Goal: Information Seeking & Learning: Learn about a topic

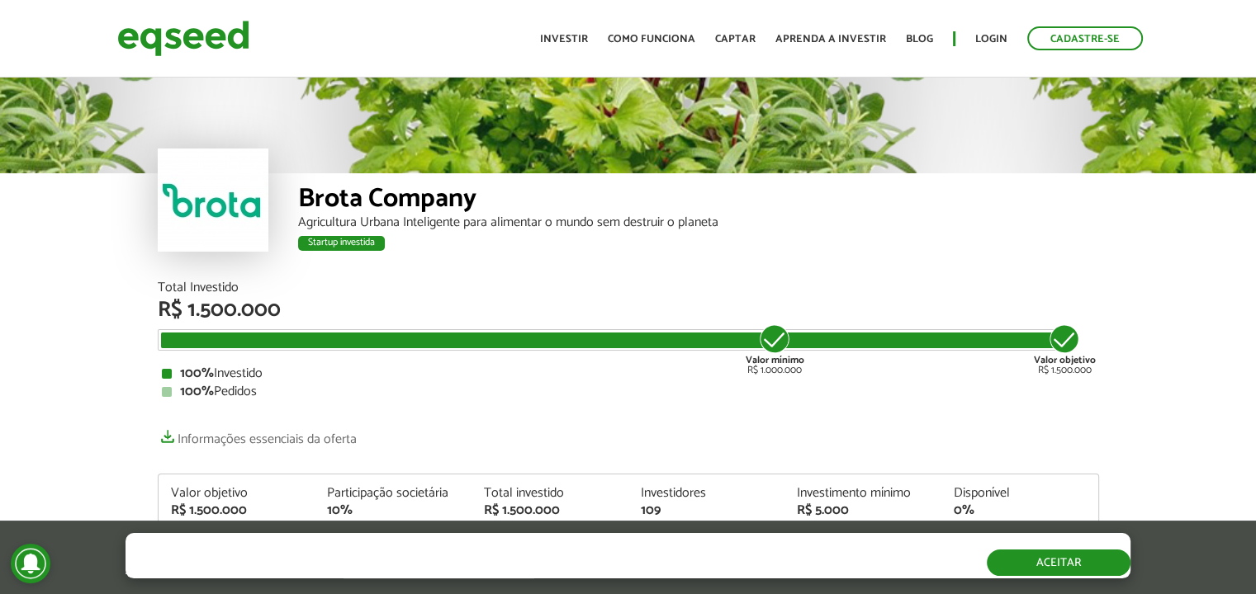
click at [1016, 571] on button "Aceitar" at bounding box center [1059, 563] width 144 height 26
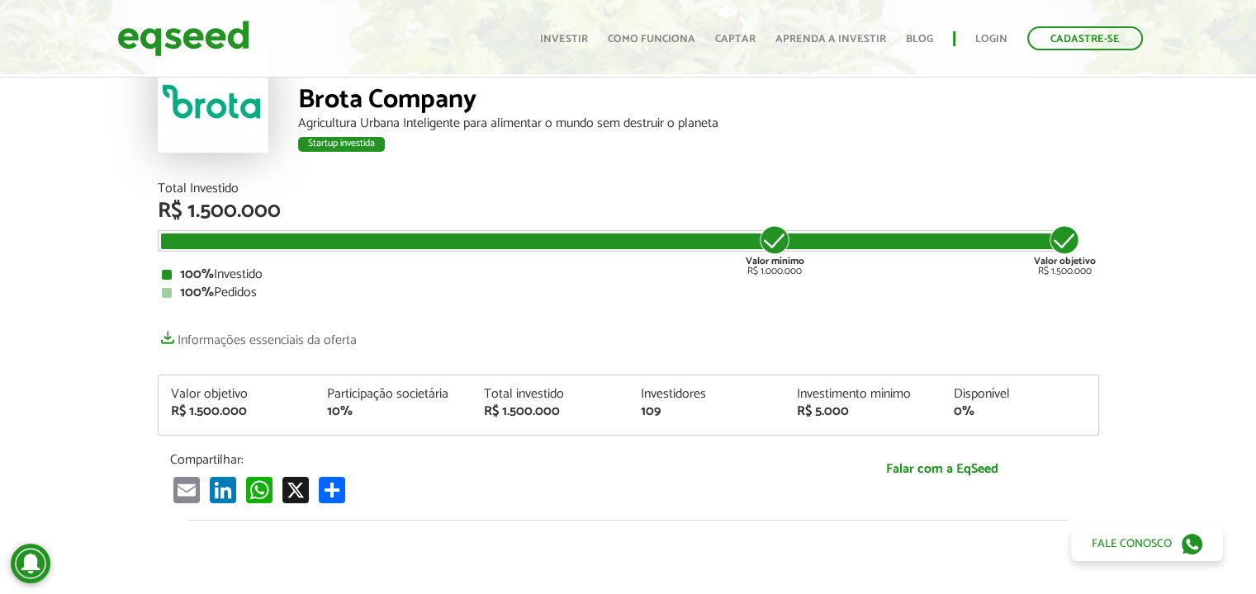
scroll to position [122, 0]
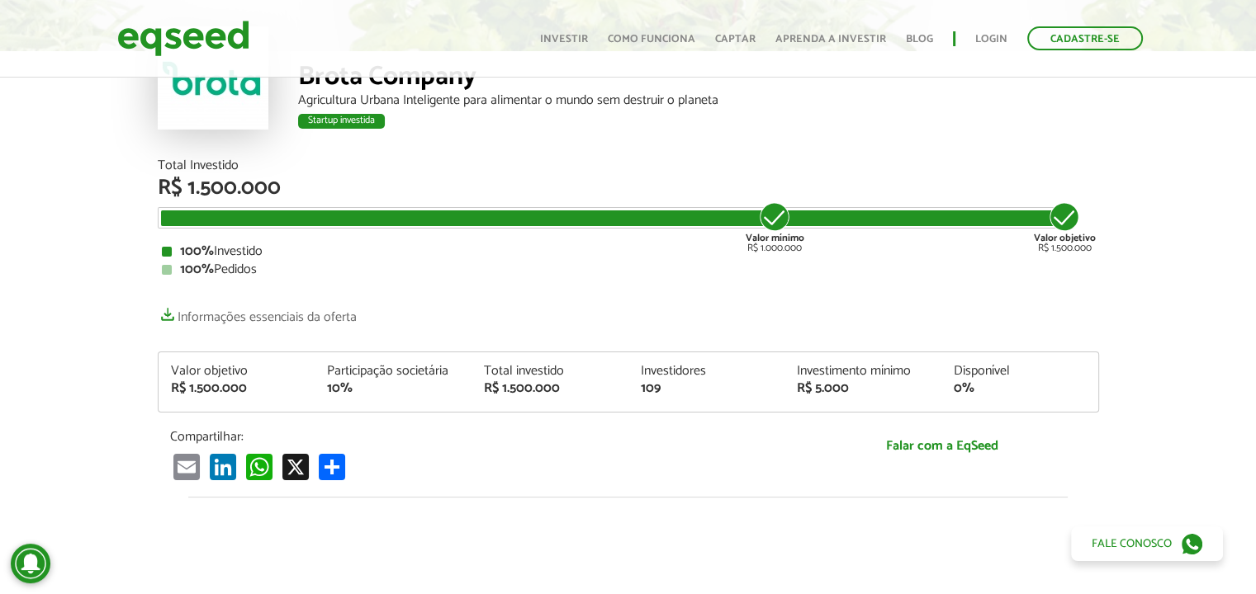
click at [334, 386] on div "10%" at bounding box center [393, 388] width 132 height 13
drag, startPoint x: 188, startPoint y: 390, endPoint x: 275, endPoint y: 388, distance: 86.7
click at [275, 388] on div "R$ 1.500.000" at bounding box center [237, 388] width 132 height 13
click at [536, 444] on p "Compartilhar:" at bounding box center [471, 437] width 603 height 16
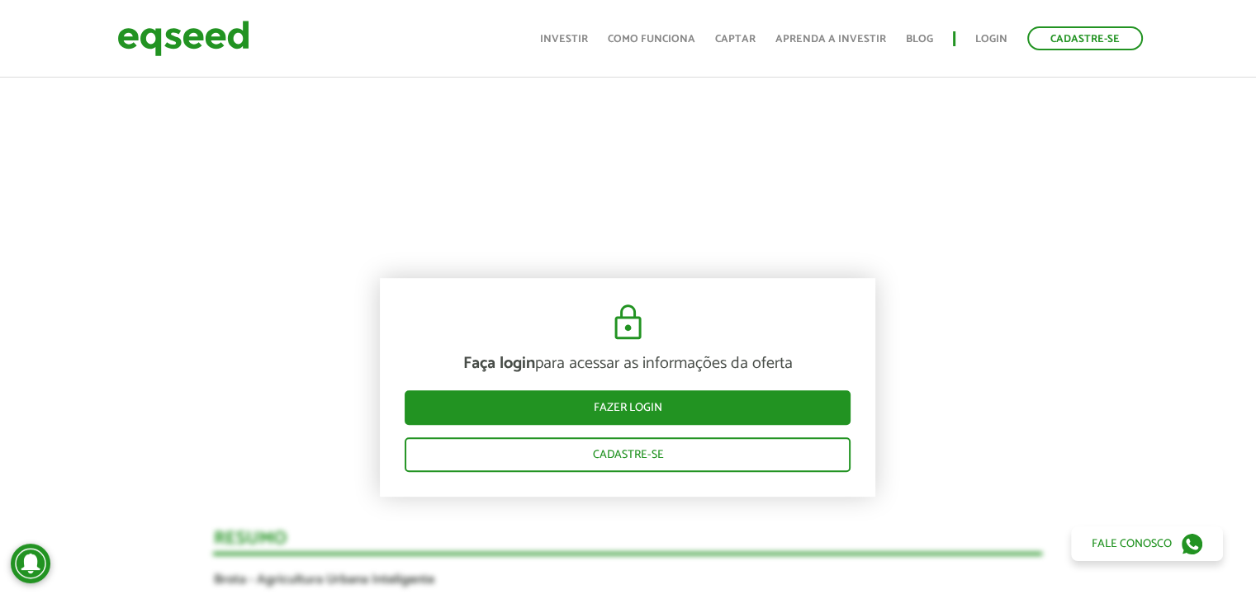
scroll to position [947, 0]
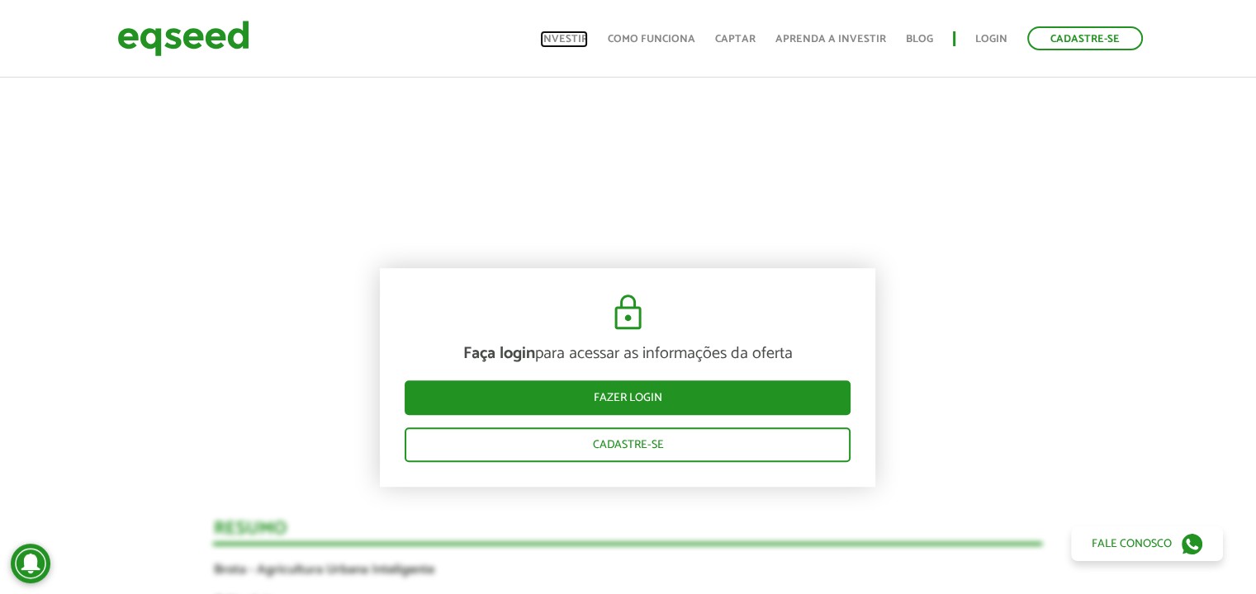
click at [571, 36] on link "Investir" at bounding box center [564, 39] width 48 height 11
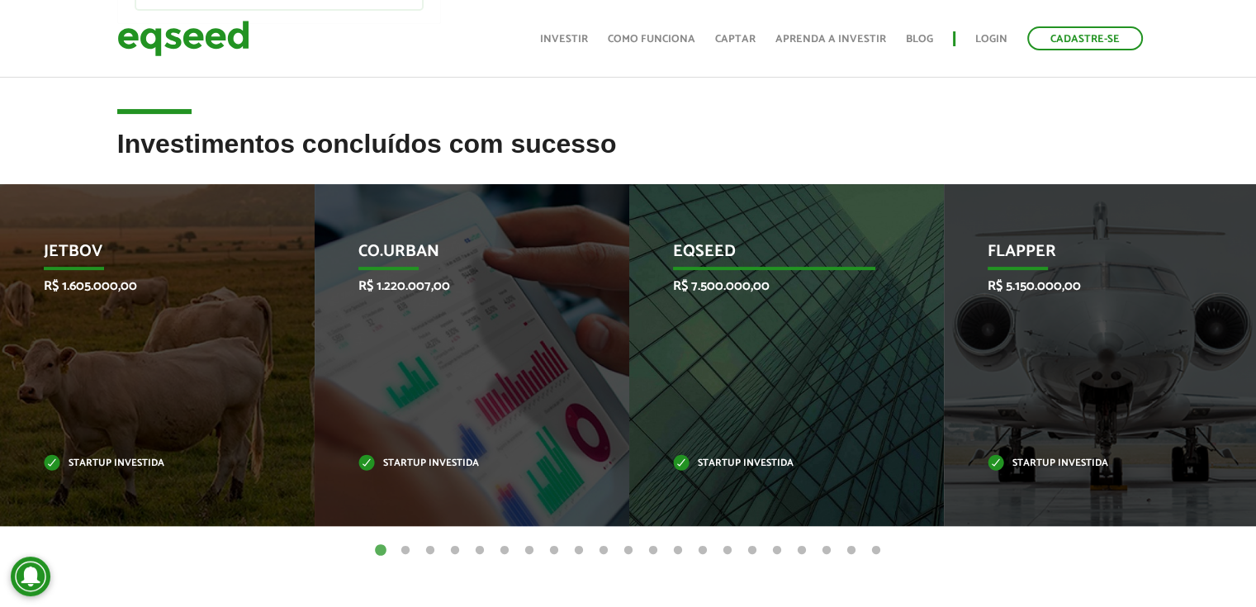
scroll to position [523, 0]
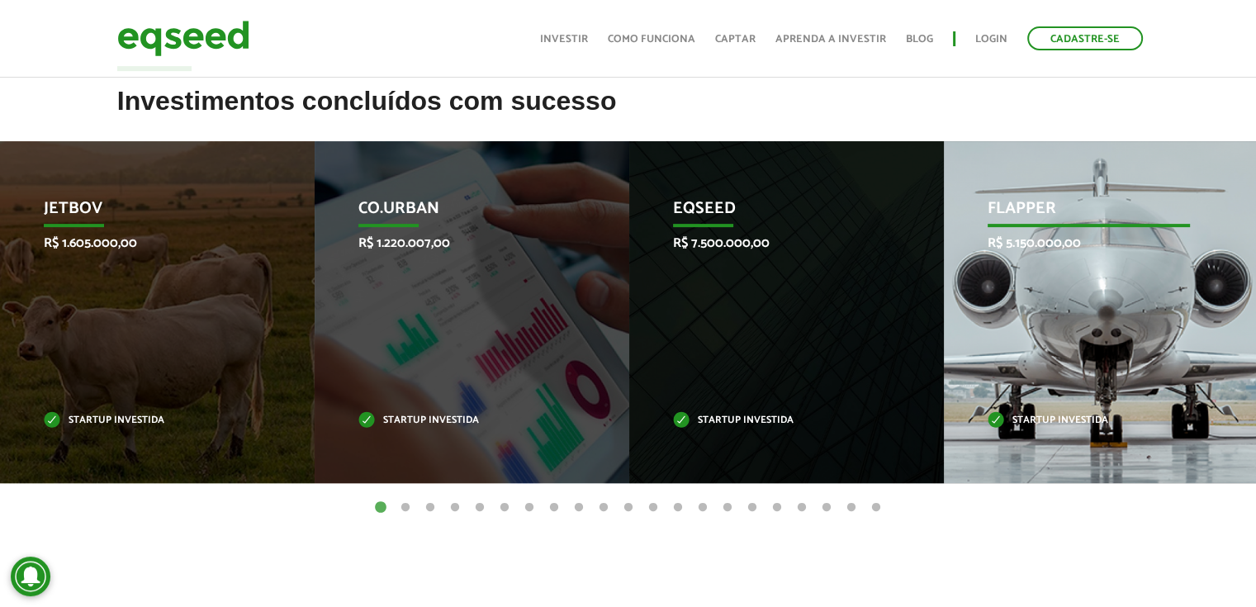
click at [1096, 313] on div "Flapper R$ 5.150.000,00 Startup investida" at bounding box center [1089, 312] width 290 height 342
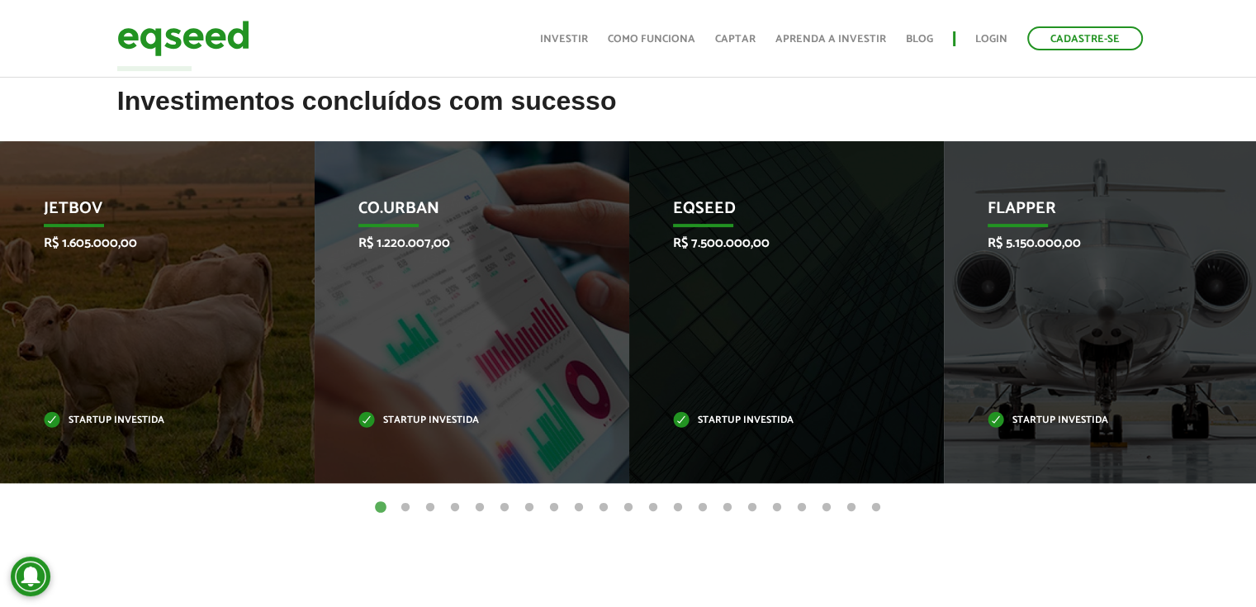
click at [405, 508] on button "2" at bounding box center [405, 508] width 17 height 17
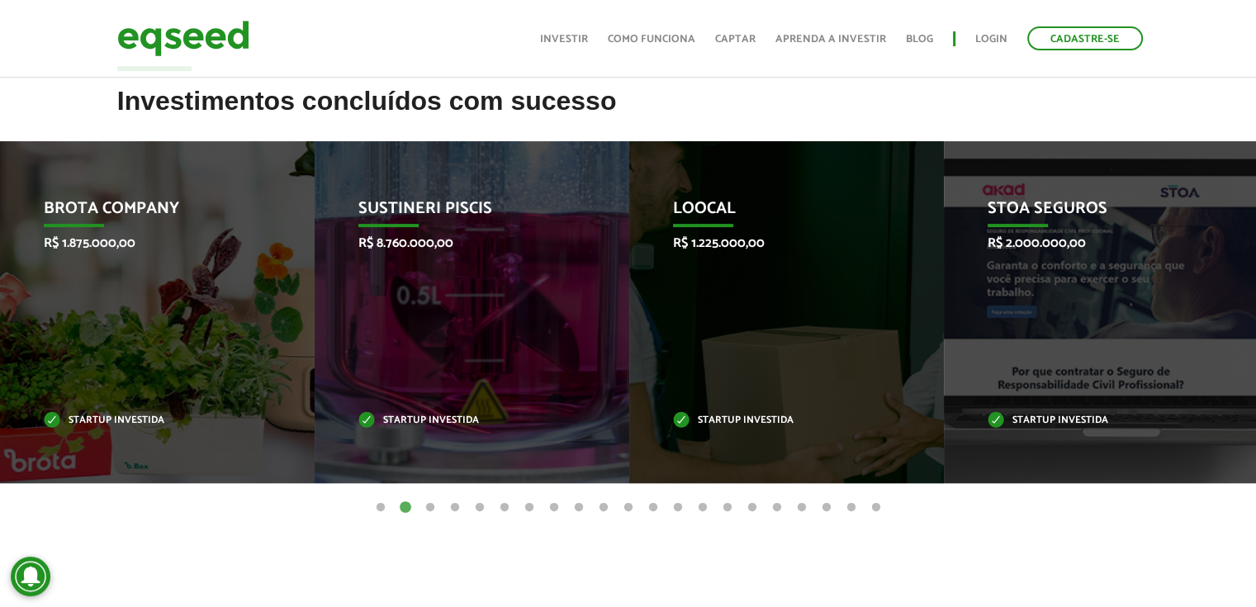
click at [438, 508] on ul "1 2 3 4 5 6 7 8 9 10 11 12 13 14 15 16 17 18 19 20 21" at bounding box center [628, 507] width 1256 height 18
click at [434, 504] on button "3" at bounding box center [430, 508] width 17 height 17
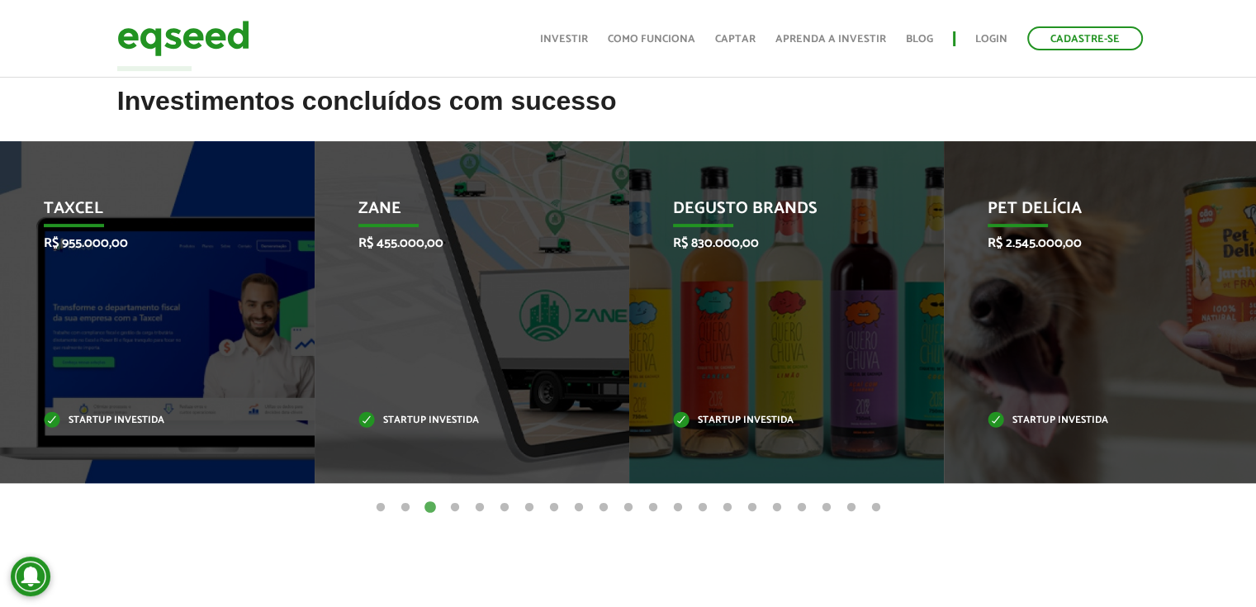
click at [458, 505] on button "4" at bounding box center [455, 508] width 17 height 17
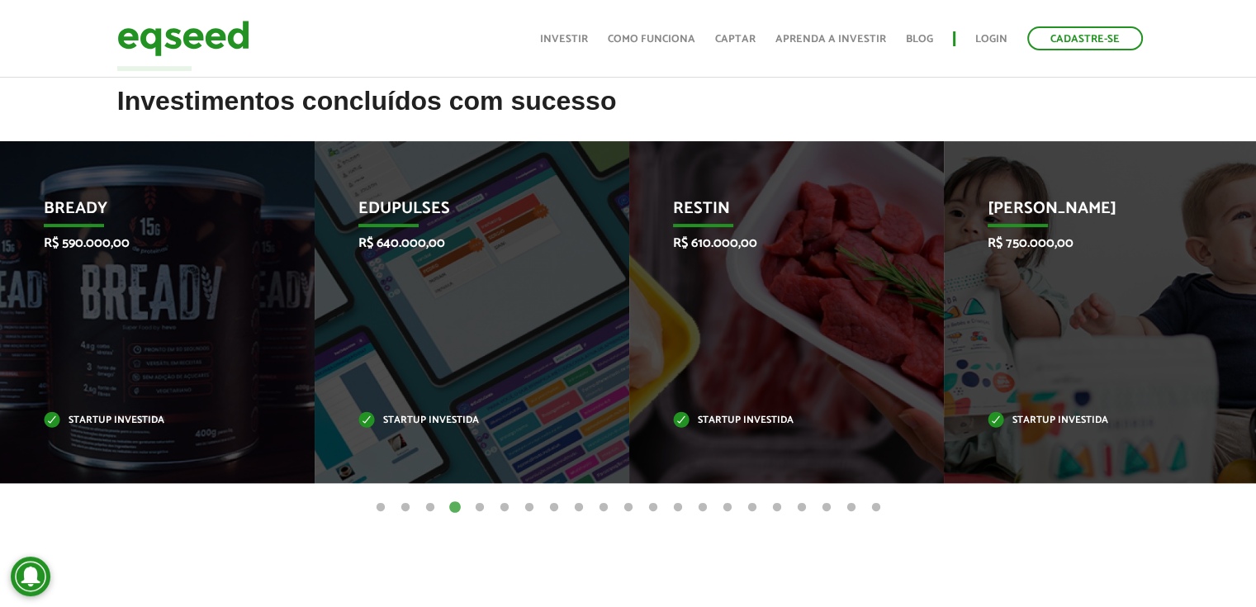
click at [477, 508] on button "5" at bounding box center [479, 508] width 17 height 17
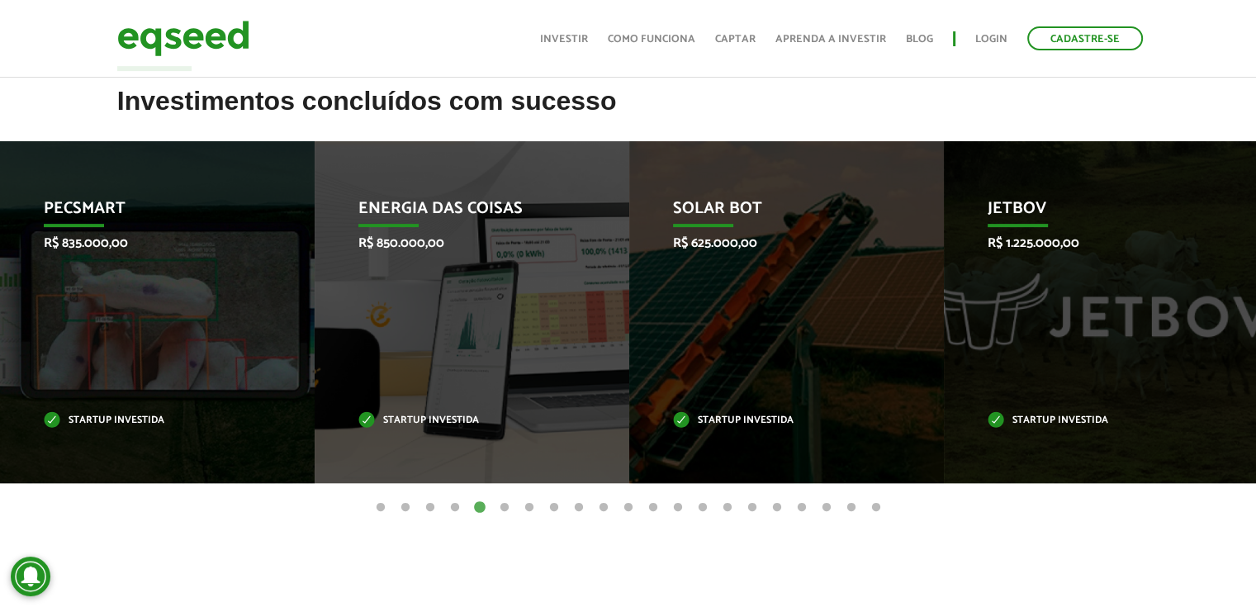
click at [501, 505] on button "6" at bounding box center [504, 508] width 17 height 17
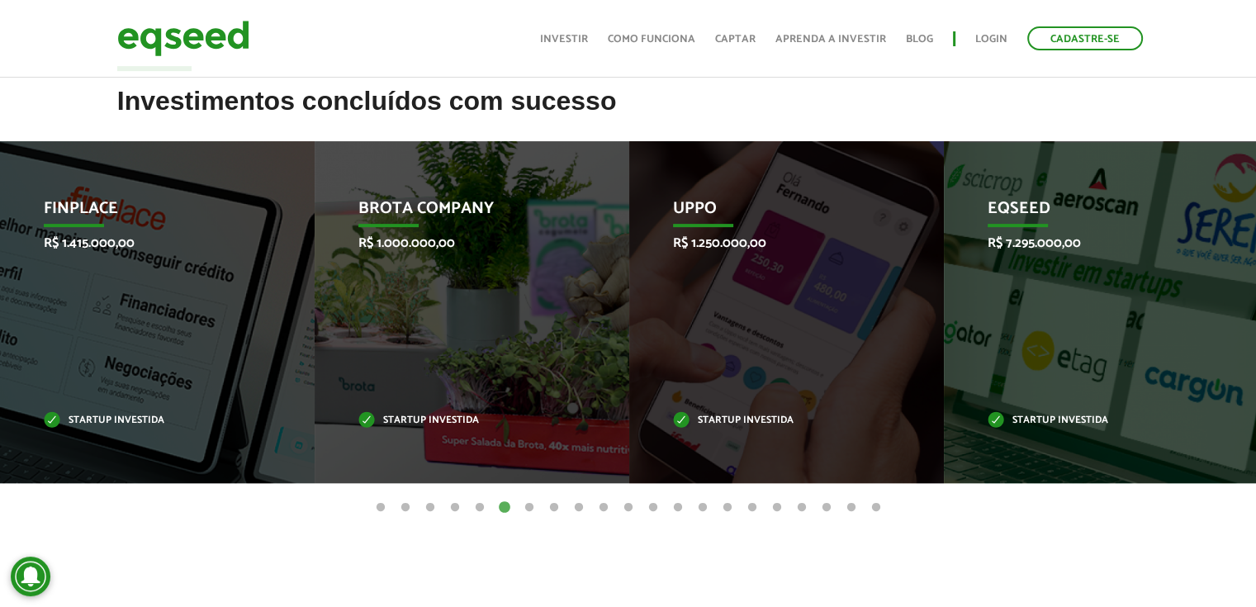
click at [528, 505] on button "7" at bounding box center [529, 508] width 17 height 17
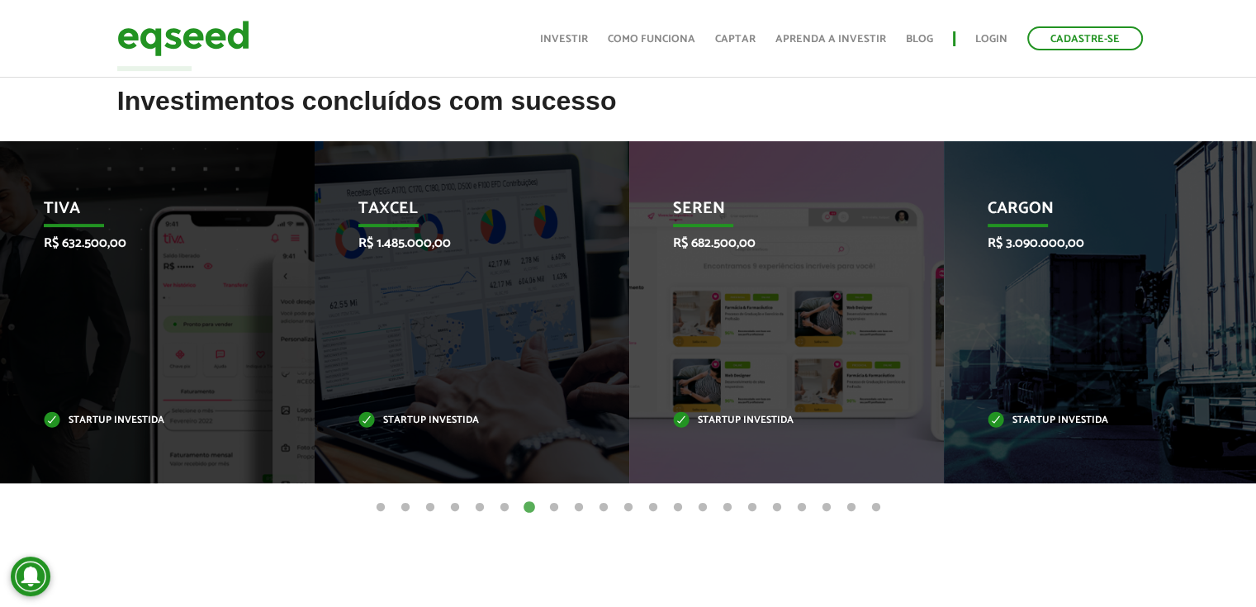
click at [559, 505] on button "8" at bounding box center [554, 508] width 17 height 17
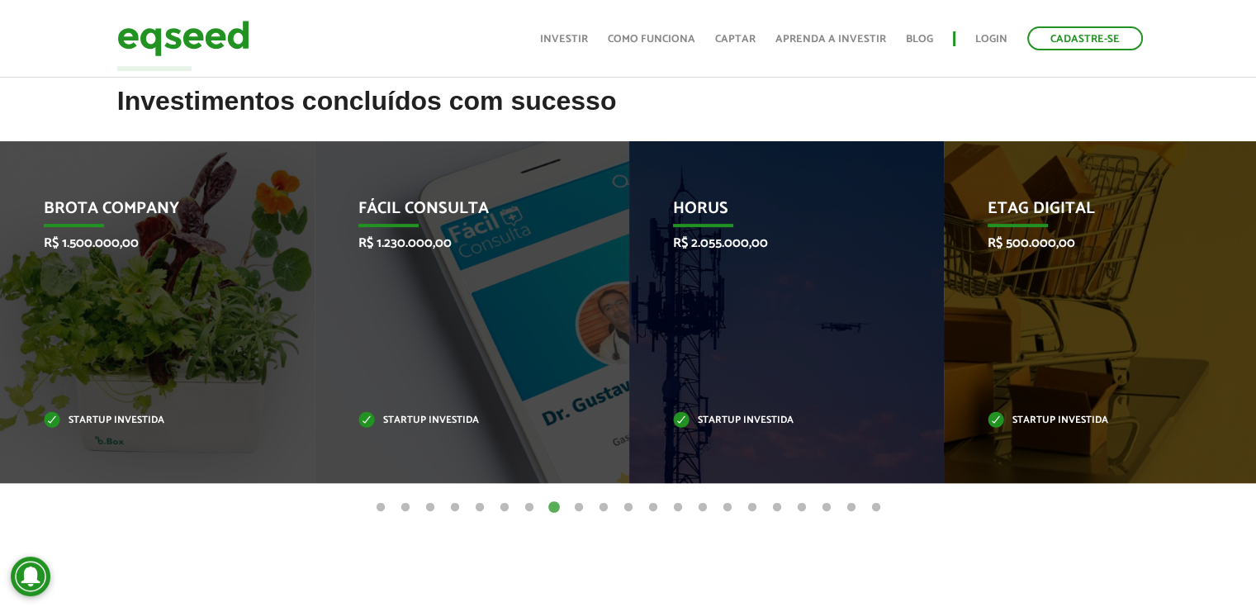
click at [578, 505] on button "9" at bounding box center [579, 508] width 17 height 17
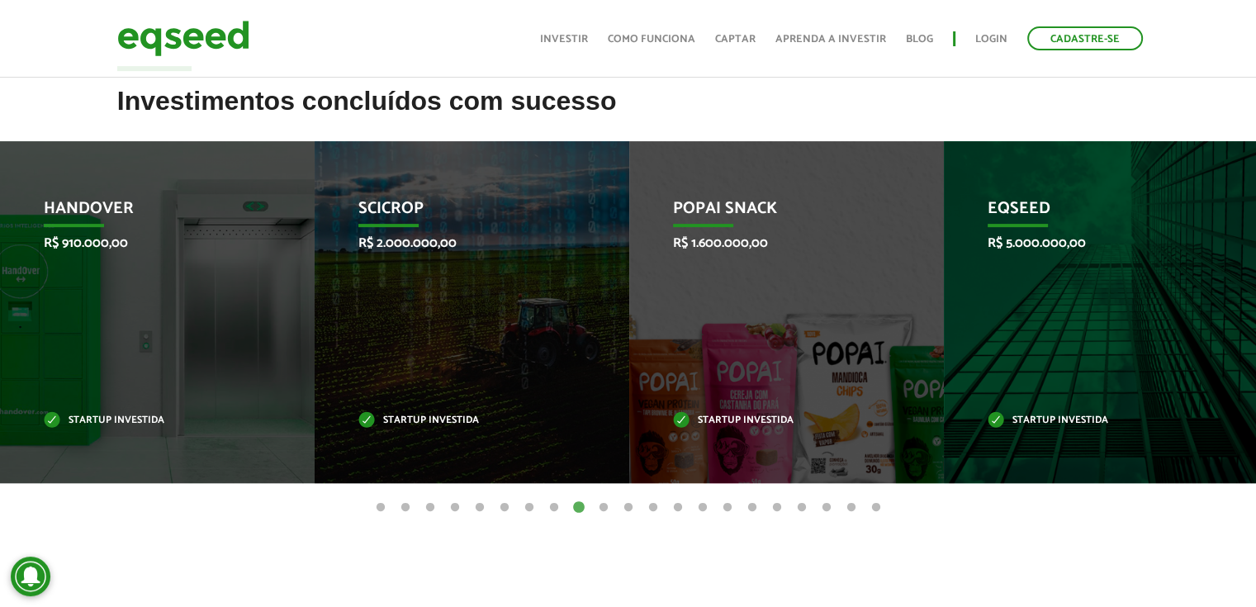
click at [608, 506] on button "10" at bounding box center [603, 508] width 17 height 17
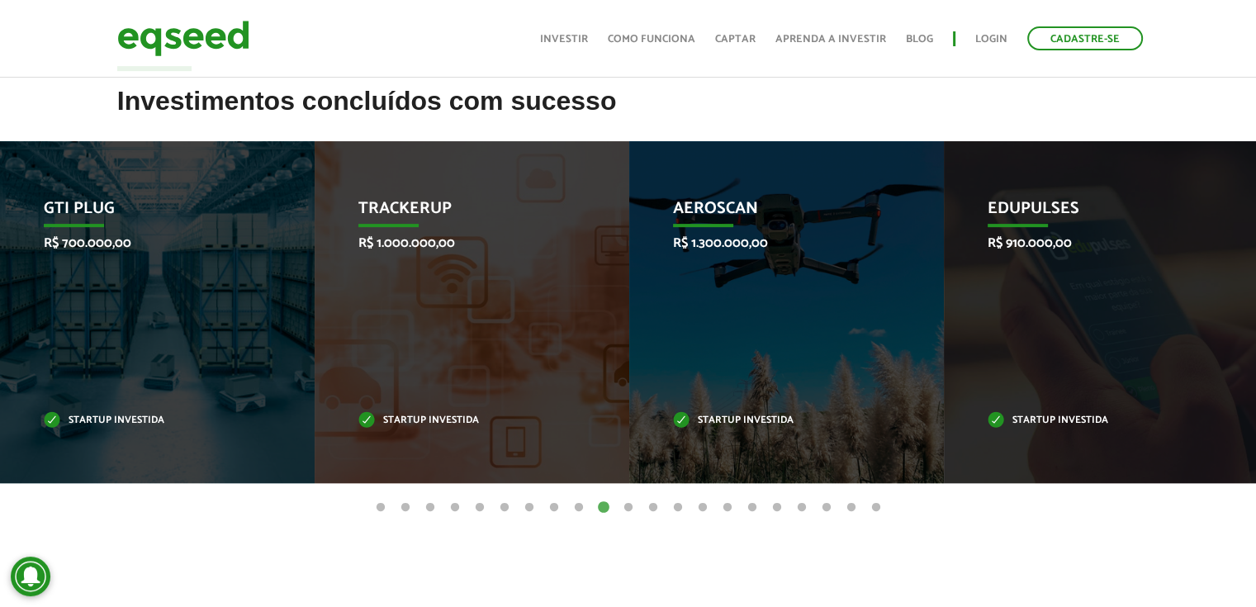
click at [627, 508] on button "11" at bounding box center [628, 508] width 17 height 17
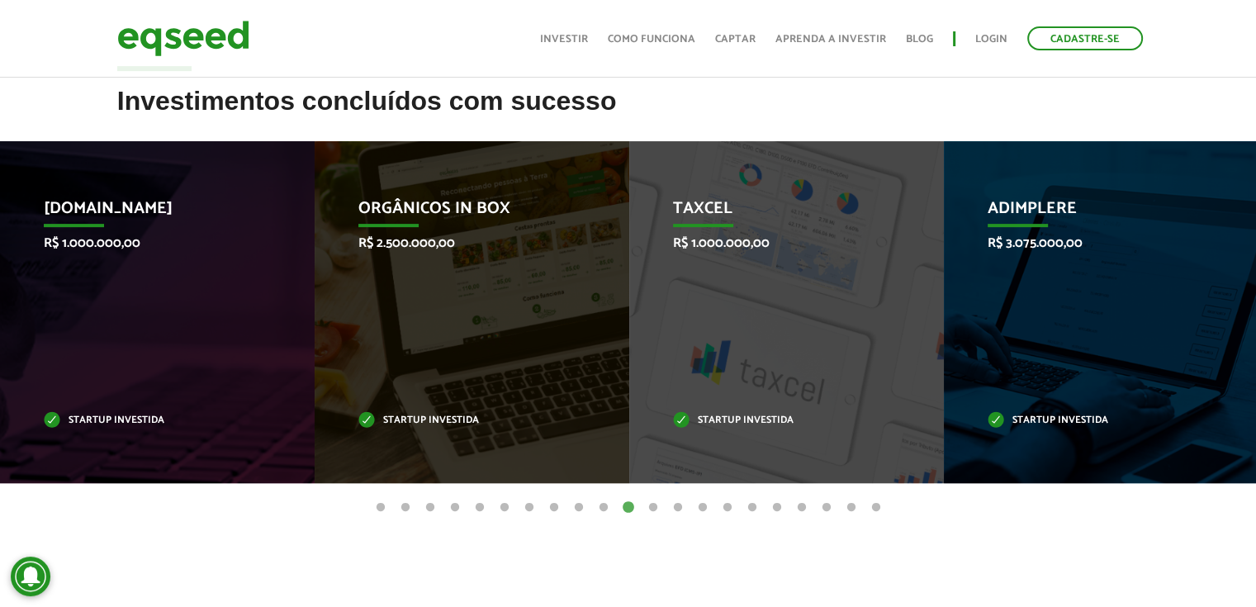
click at [654, 507] on button "12" at bounding box center [653, 508] width 17 height 17
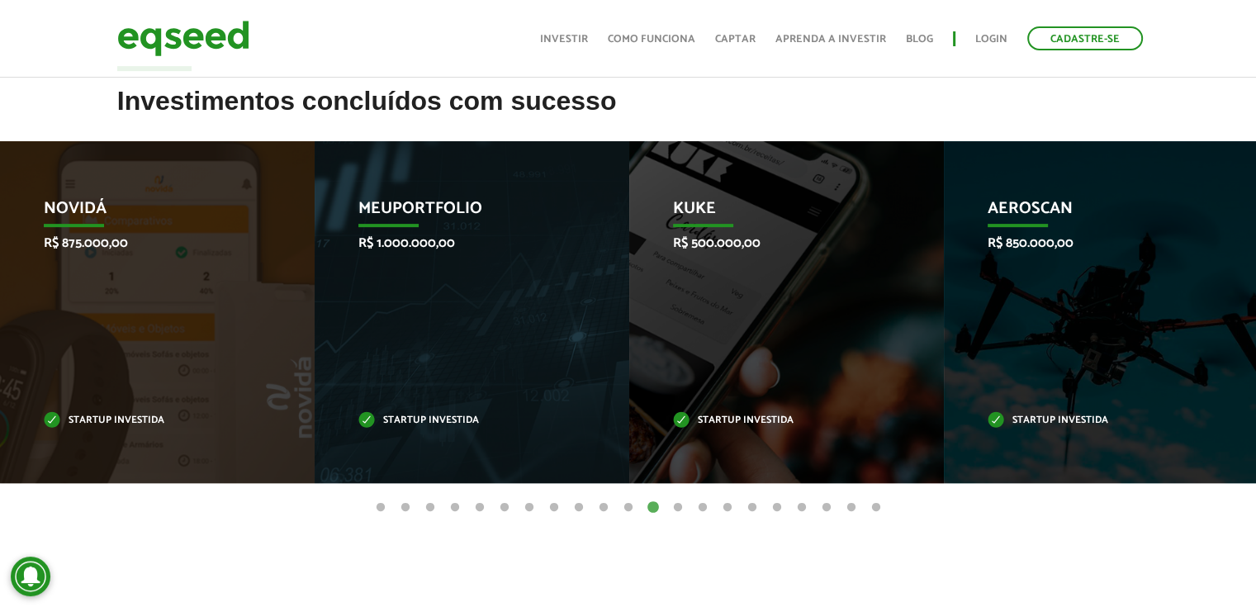
click at [677, 505] on button "13" at bounding box center [678, 508] width 17 height 17
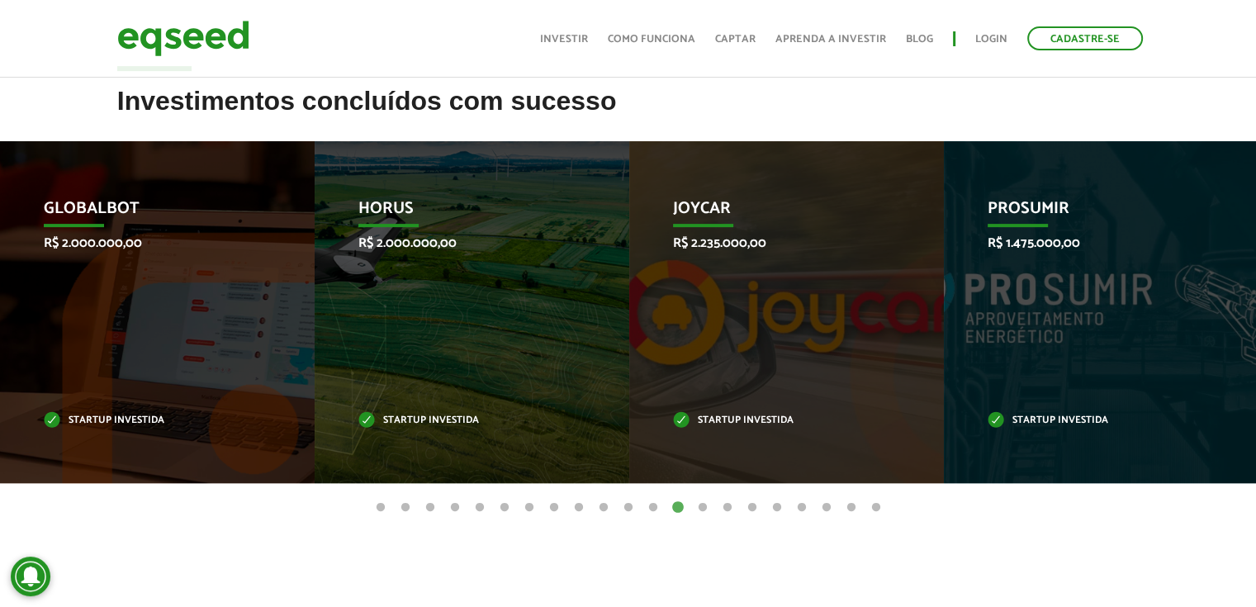
click at [703, 505] on button "14" at bounding box center [702, 508] width 17 height 17
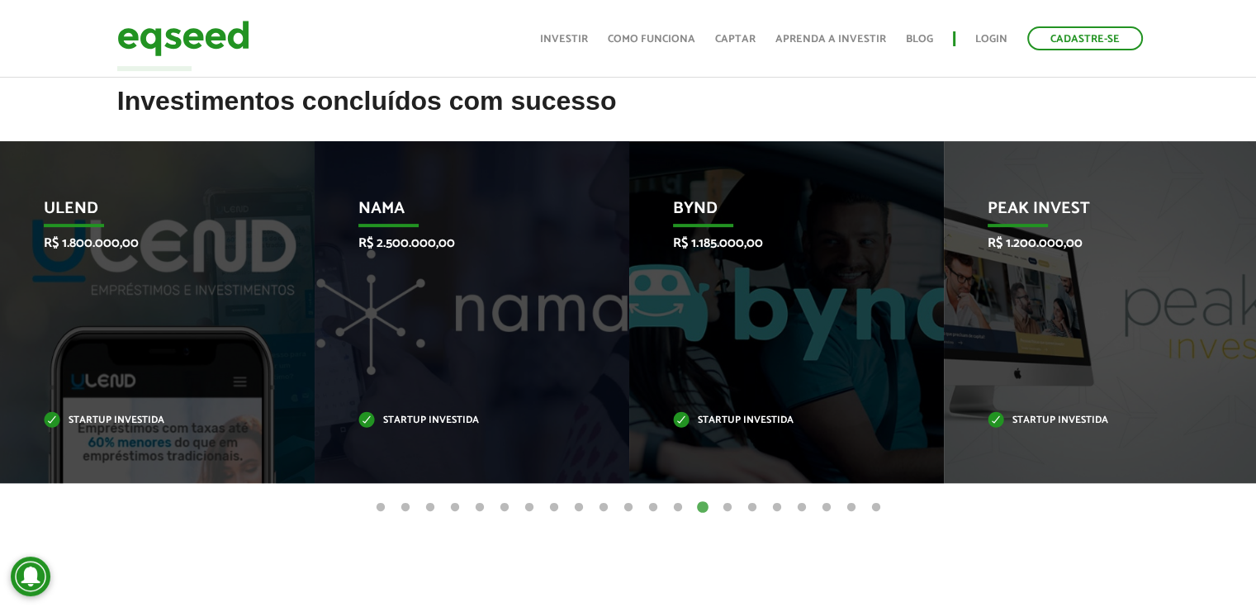
click at [733, 506] on button "15" at bounding box center [727, 508] width 17 height 17
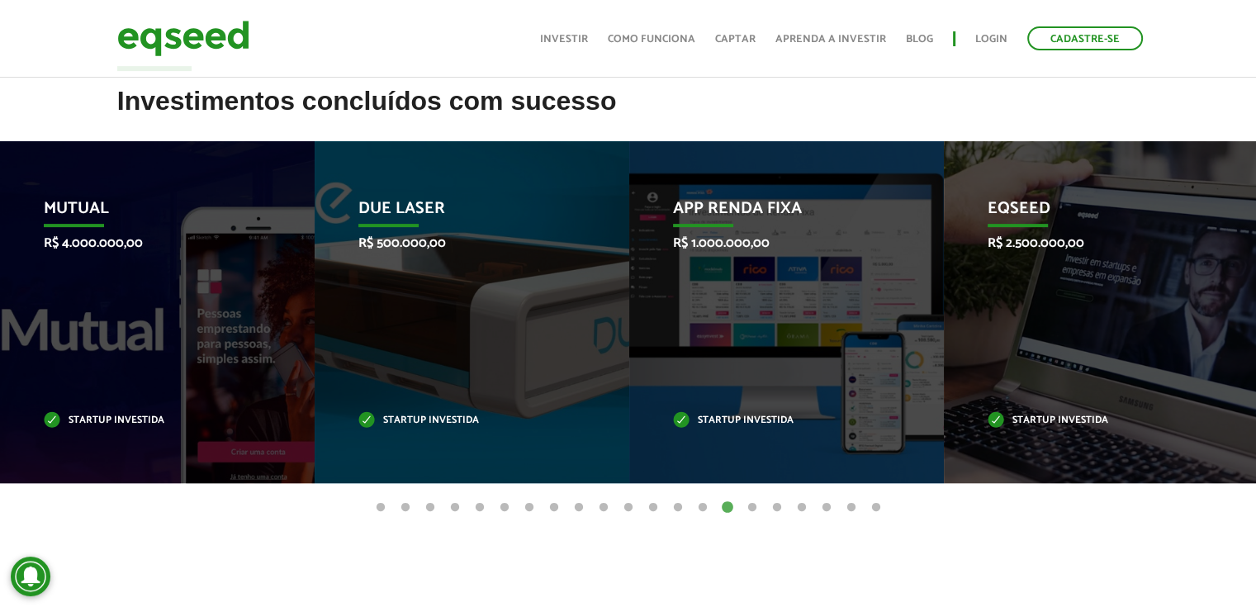
click at [744, 506] on button "16" at bounding box center [752, 508] width 17 height 17
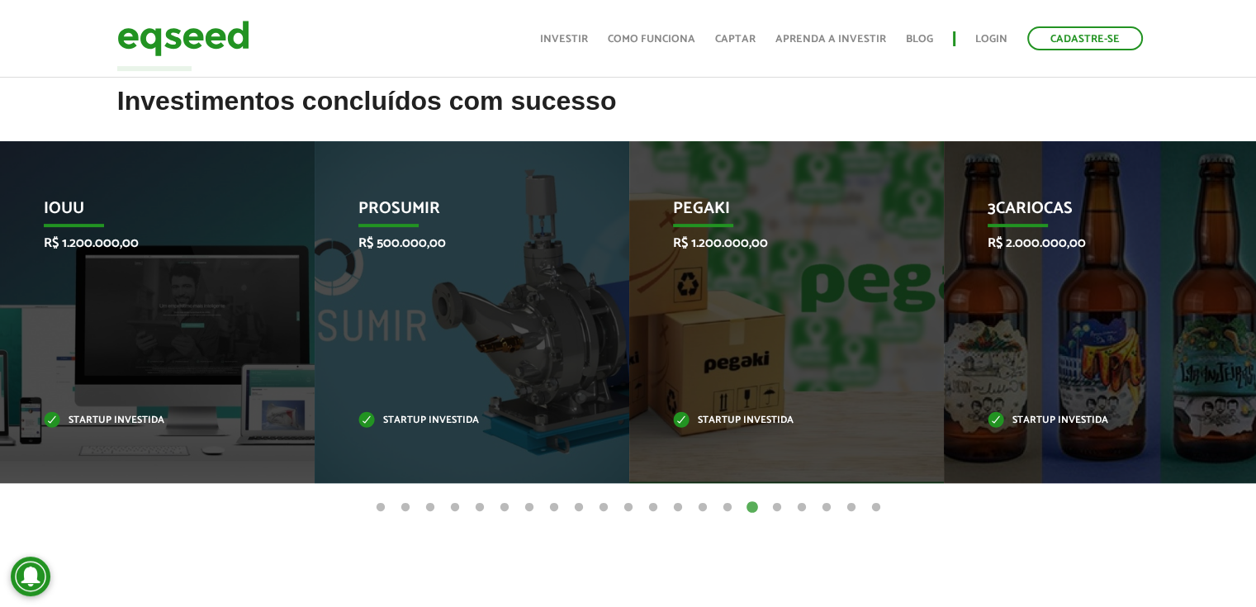
click at [777, 503] on button "17" at bounding box center [777, 508] width 17 height 17
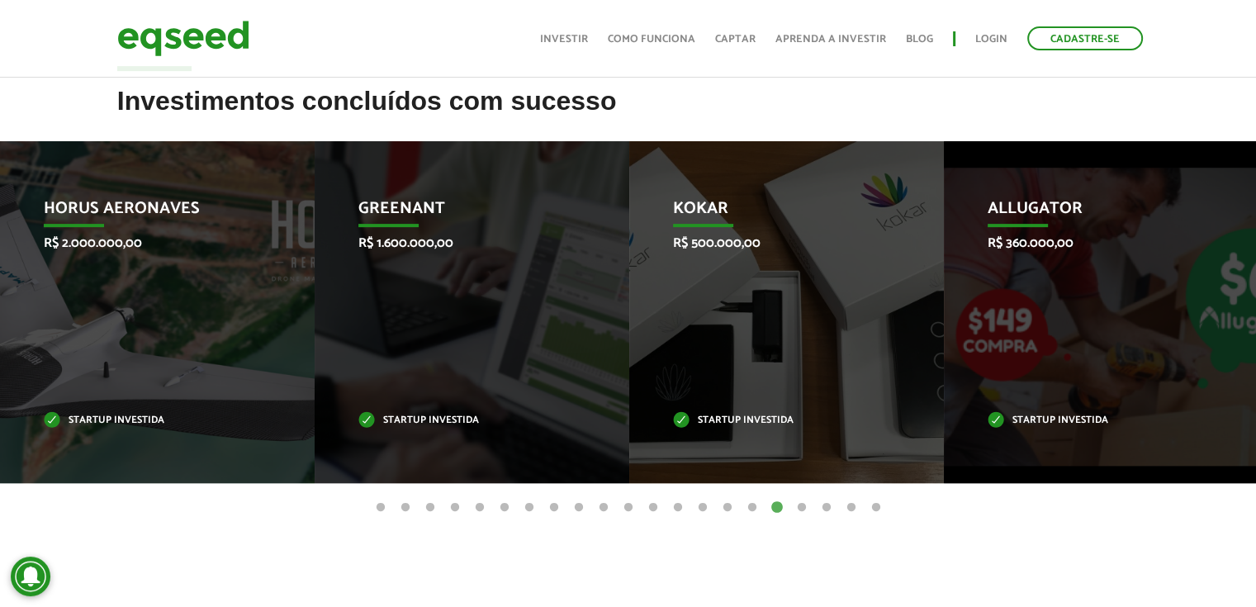
click at [803, 506] on button "18" at bounding box center [801, 508] width 17 height 17
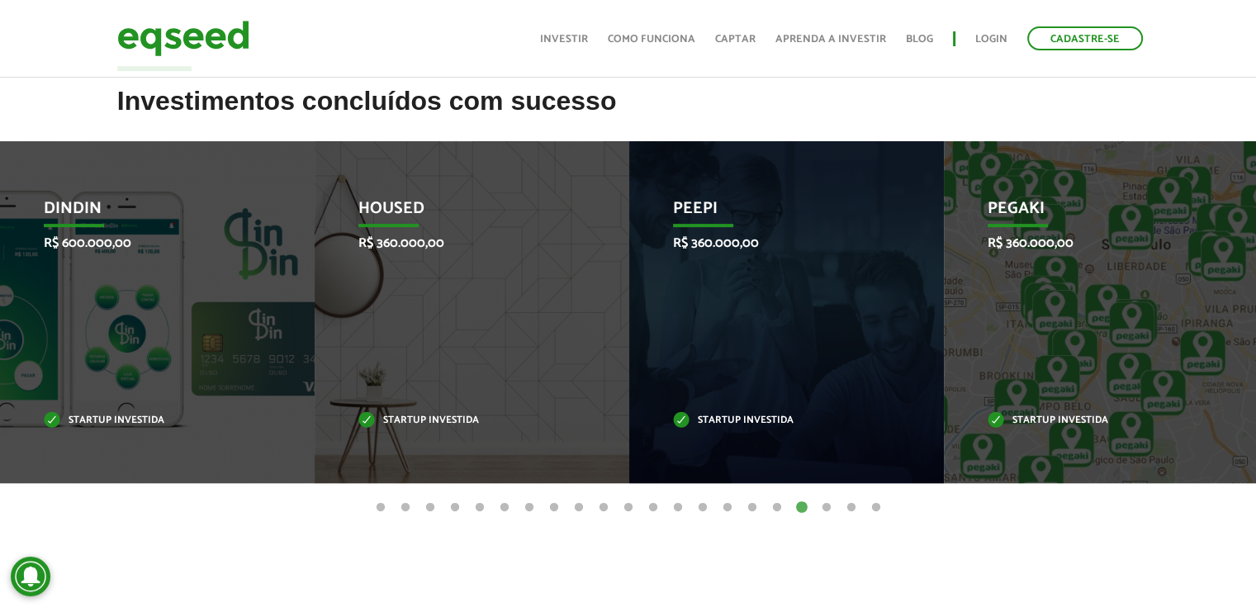
click at [825, 506] on button "19" at bounding box center [826, 508] width 17 height 17
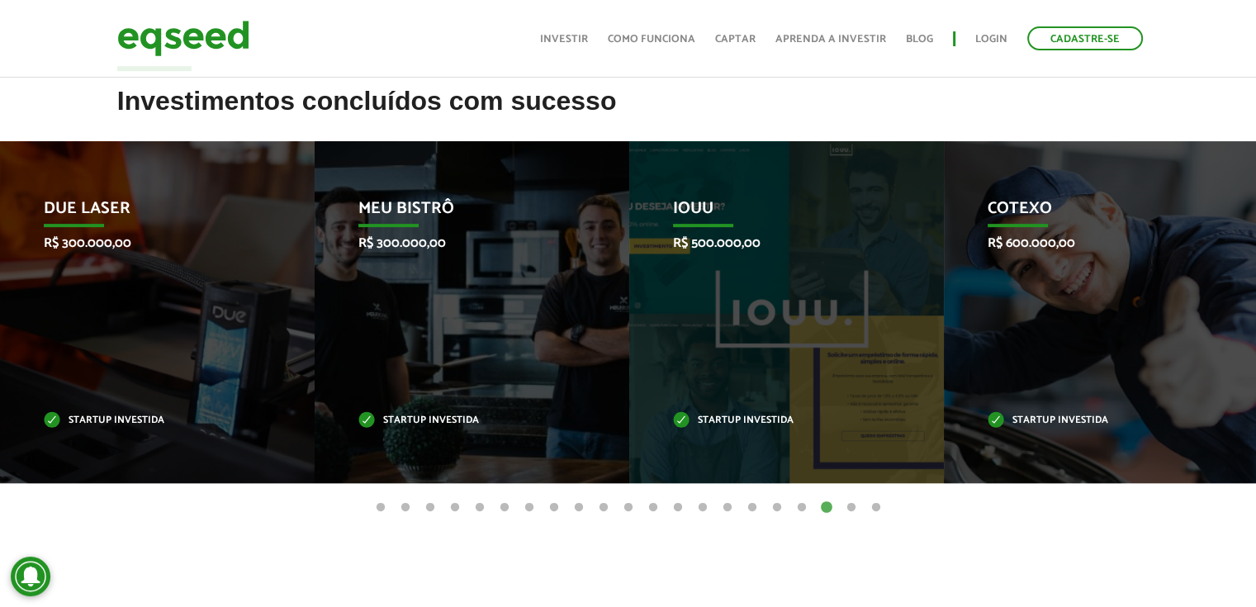
click at [850, 505] on button "20" at bounding box center [851, 508] width 17 height 17
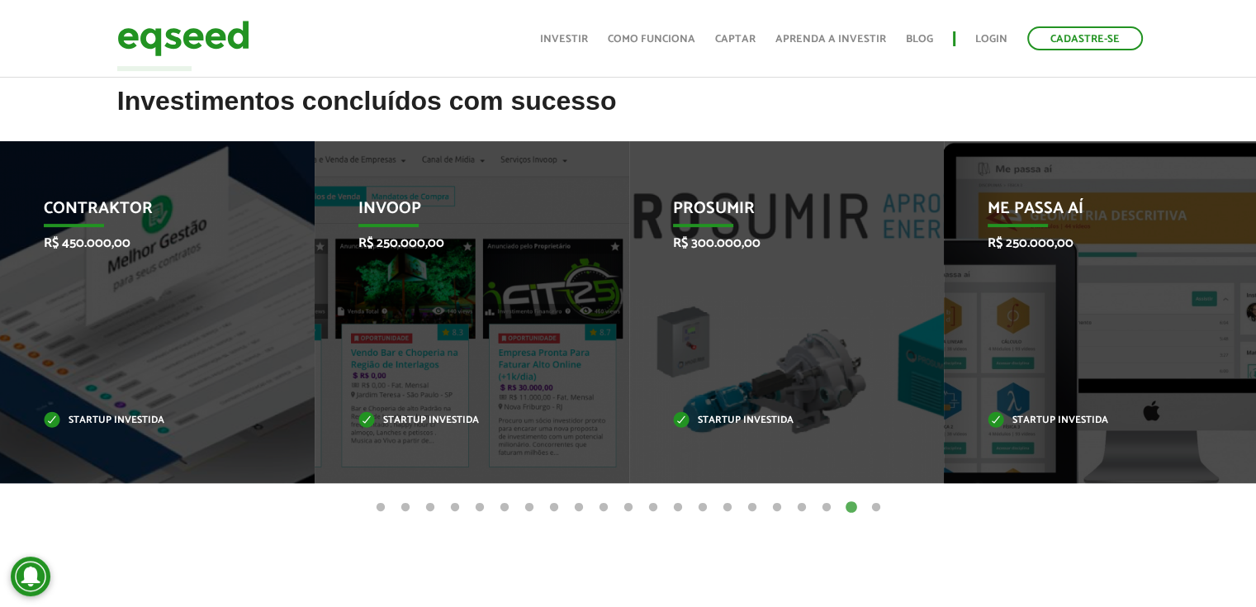
click at [875, 505] on button "21" at bounding box center [876, 508] width 17 height 17
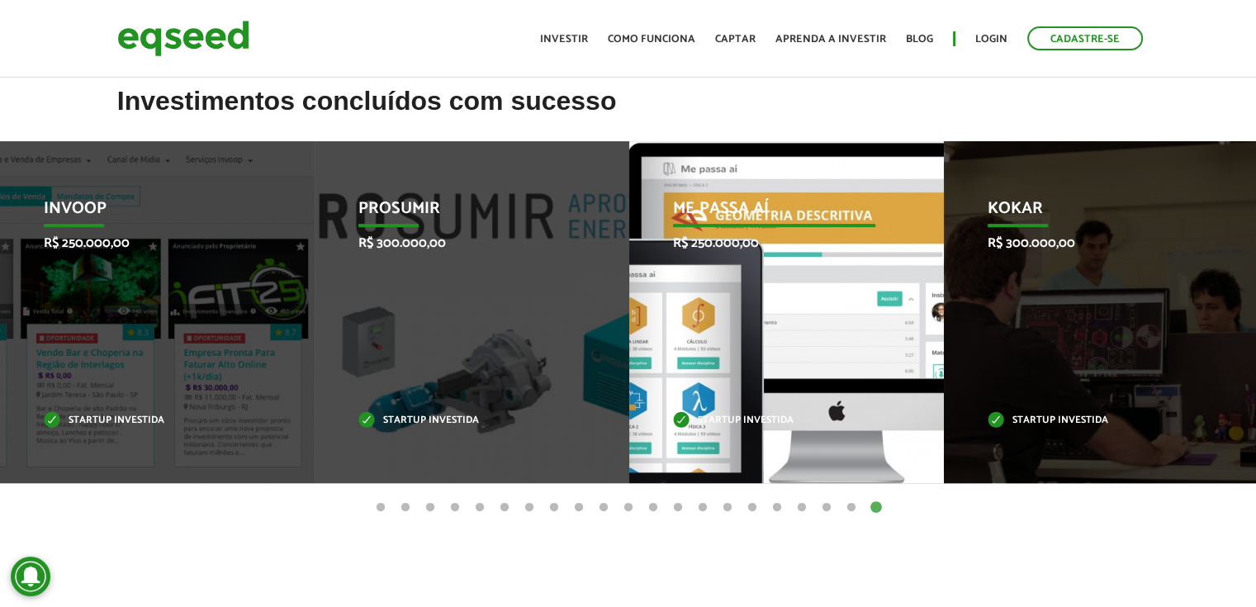
scroll to position [0, 0]
